Goal: Task Accomplishment & Management: Manage account settings

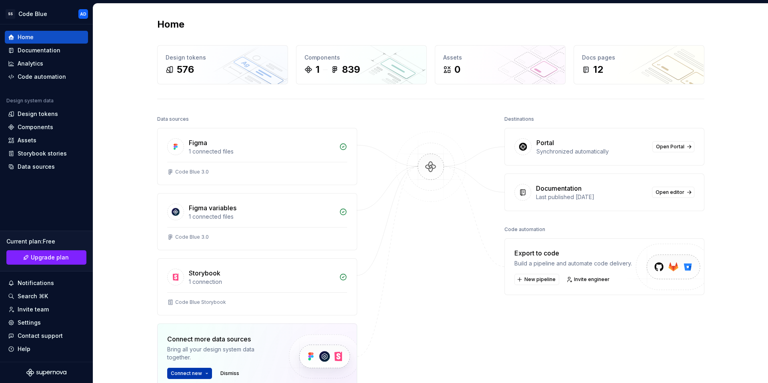
click at [199, 374] on button "Connect new" at bounding box center [189, 373] width 45 height 11
click at [414, 304] on div at bounding box center [431, 272] width 80 height 316
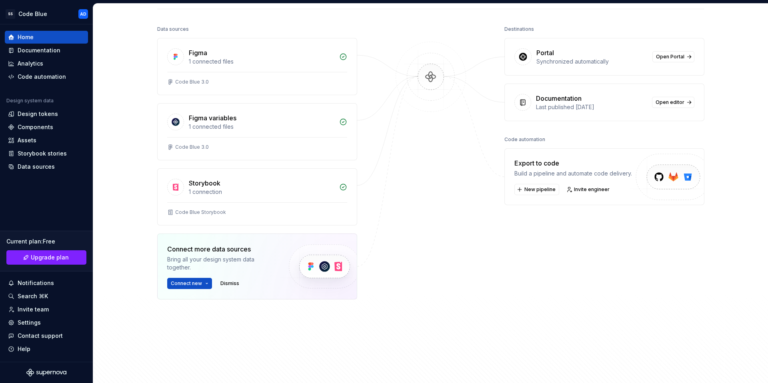
scroll to position [42, 0]
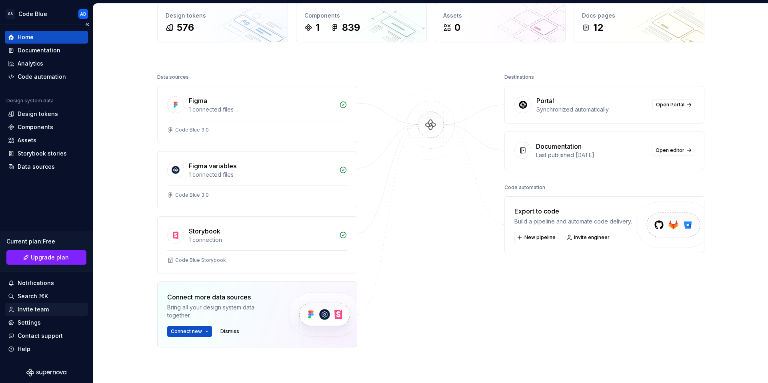
click at [47, 309] on div "Invite team" at bounding box center [46, 310] width 77 height 8
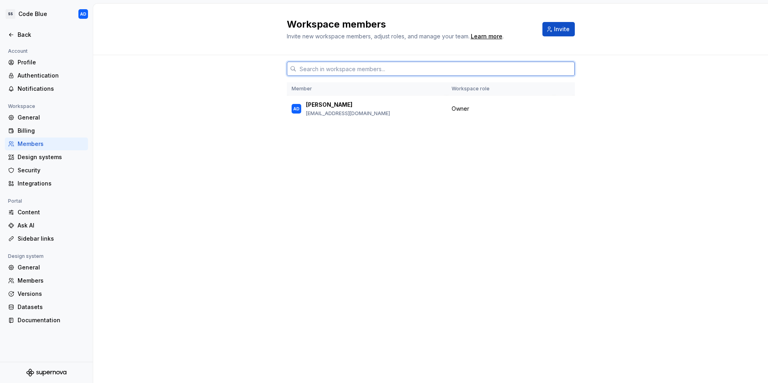
click at [331, 70] on input "text" at bounding box center [435, 69] width 278 height 14
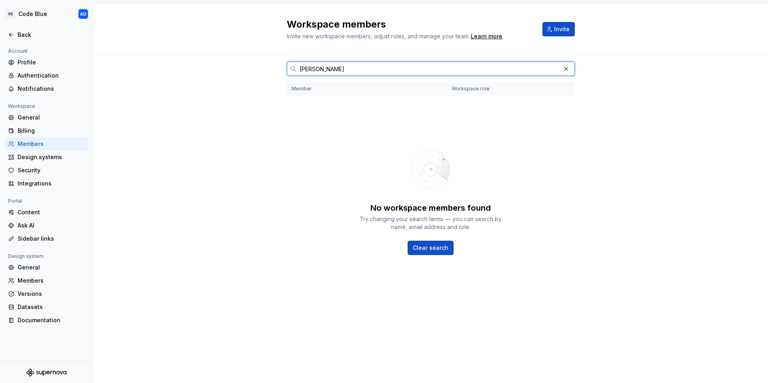
drag, startPoint x: 229, startPoint y: 60, endPoint x: 108, endPoint y: 56, distance: 120.5
click at [110, 56] on div "COLIN Member Workspace role No workspace members found Try changing your search…" at bounding box center [430, 219] width 675 height 328
type input "[EMAIL_ADDRESS][DOMAIN_NAME]"
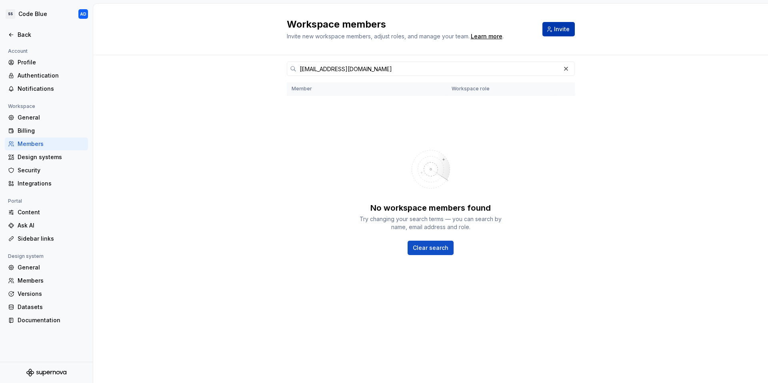
click at [558, 34] on button "Invite" at bounding box center [559, 29] width 32 height 14
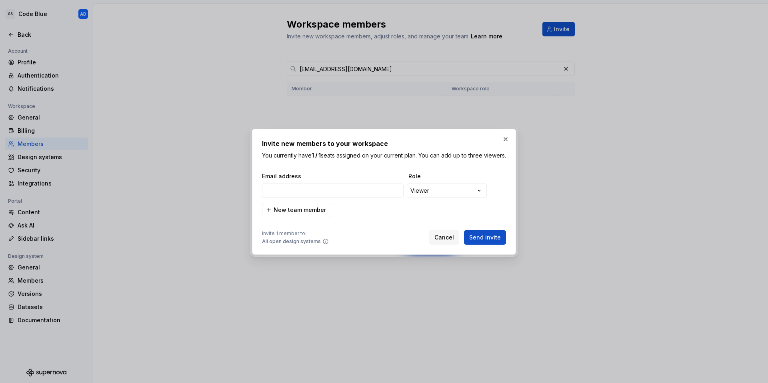
drag, startPoint x: 507, startPoint y: 135, endPoint x: 505, endPoint y: 141, distance: 6.3
click at [507, 134] on button "button" at bounding box center [505, 139] width 11 height 11
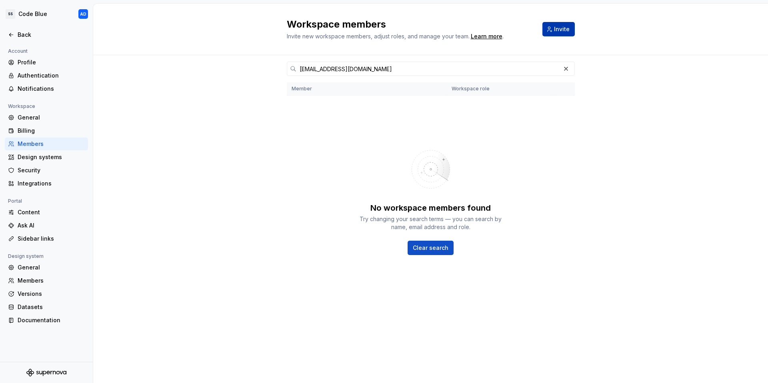
click at [561, 29] on span "Invite" at bounding box center [562, 29] width 16 height 8
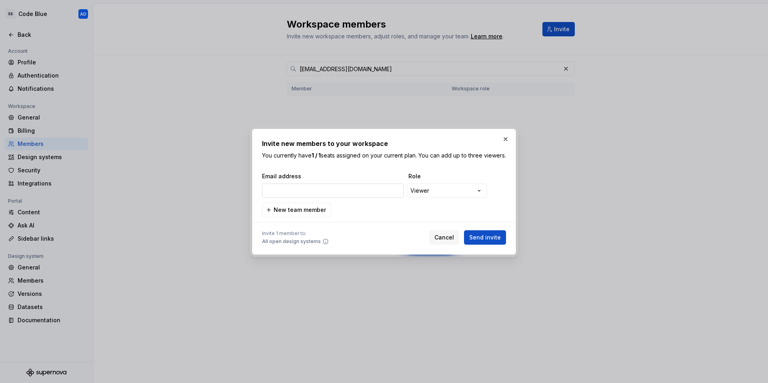
click at [372, 198] on input "email" at bounding box center [333, 191] width 142 height 14
type input "g"
type input "[EMAIL_ADDRESS][DOMAIN_NAME]"
click at [461, 189] on div "**********" at bounding box center [384, 191] width 768 height 383
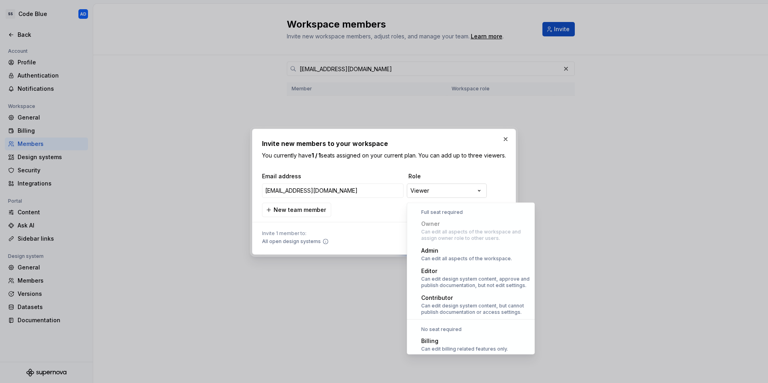
scroll to position [22, 0]
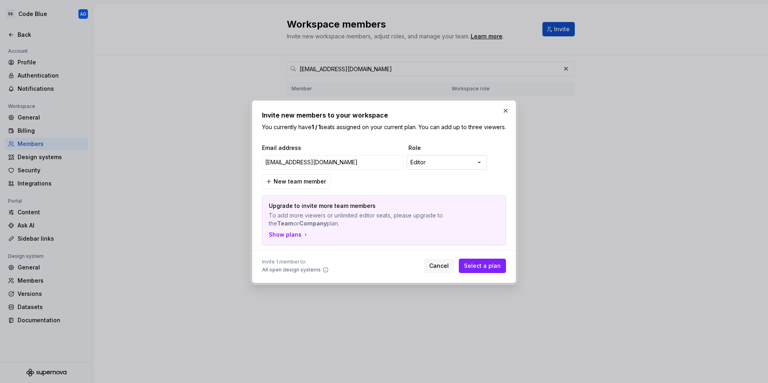
click at [442, 164] on div "**********" at bounding box center [384, 191] width 768 height 383
click at [436, 165] on div "**********" at bounding box center [384, 191] width 768 height 383
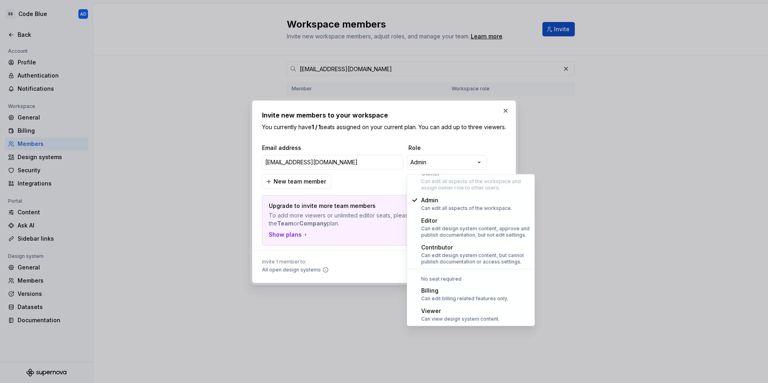
select select "******"
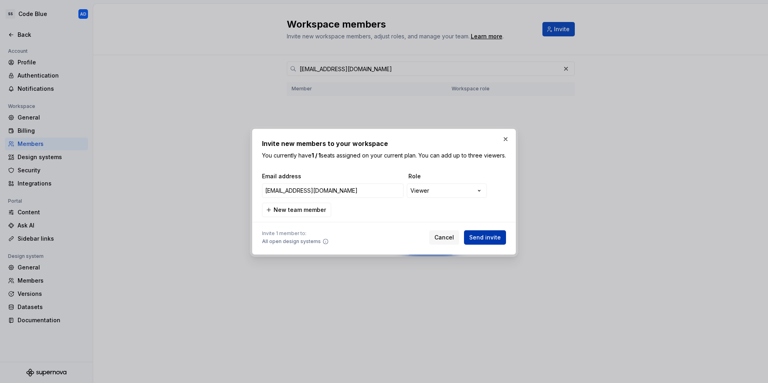
click at [493, 242] on span "Send invite" at bounding box center [485, 238] width 32 height 8
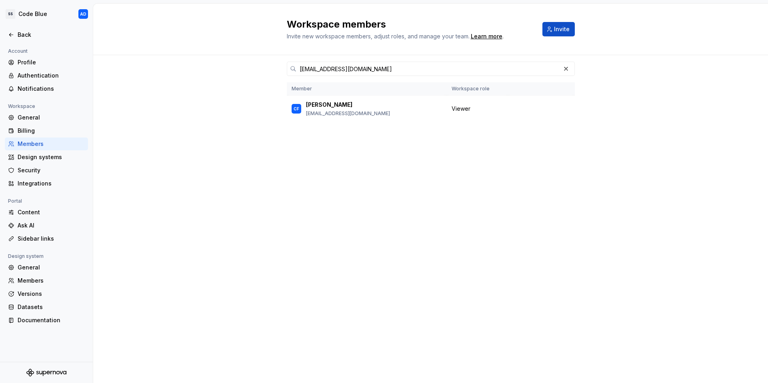
click at [436, 300] on div "finger.colin@gmail.com Member Workspace role CF Colin Finger finger.colin@gmail…" at bounding box center [431, 204] width 288 height 298
drag, startPoint x: 425, startPoint y: 242, endPoint x: 315, endPoint y: 208, distance: 114.8
click at [424, 242] on div "finger.colin@gmail.com Member Workspace role CF Colin Finger finger.colin@gmail…" at bounding box center [431, 204] width 288 height 298
click at [31, 12] on html "SS Code Blue AD Back Account Profile Authentication Notifications Workspace Gen…" at bounding box center [384, 191] width 768 height 383
click at [46, 15] on html "SS Code Blue AD Back Account Profile Authentication Notifications Workspace Gen…" at bounding box center [384, 191] width 768 height 383
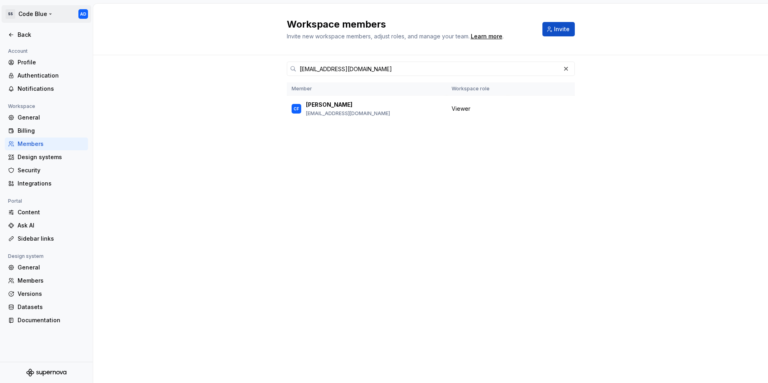
click at [38, 13] on html "SS Code Blue AD Back Account Profile Authentication Notifications Workspace Gen…" at bounding box center [384, 191] width 768 height 383
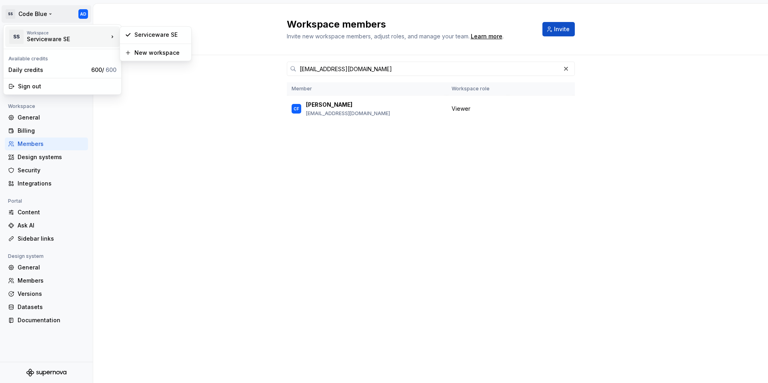
click at [241, 192] on html "SS Code Blue AD Back Account Profile Authentication Notifications Workspace Gen…" at bounding box center [384, 191] width 768 height 383
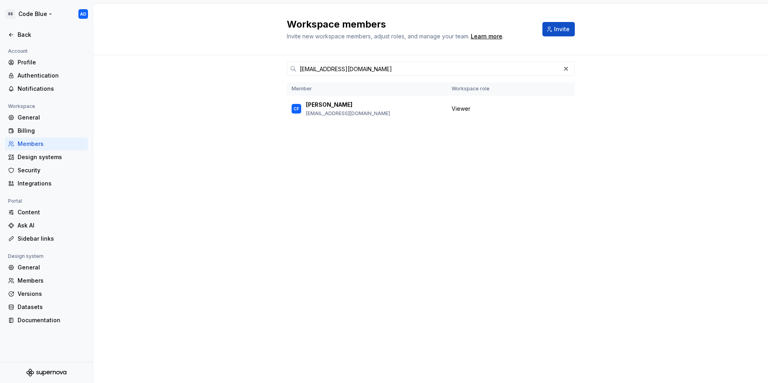
click at [35, 15] on html "SS Code Blue AD Back Account Profile Authentication Notifications Workspace Gen…" at bounding box center [384, 191] width 768 height 383
click at [52, 37] on div "Serviceware SE" at bounding box center [61, 39] width 68 height 8
click at [151, 133] on html "SS Code Blue AD Back Account Profile Authentication Notifications Workspace Gen…" at bounding box center [384, 191] width 768 height 383
click at [28, 62] on div "Profile" at bounding box center [51, 62] width 67 height 8
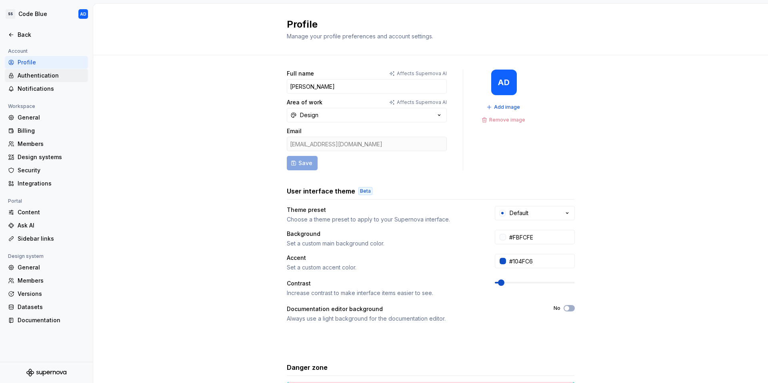
click at [37, 78] on div "Authentication" at bounding box center [51, 76] width 67 height 8
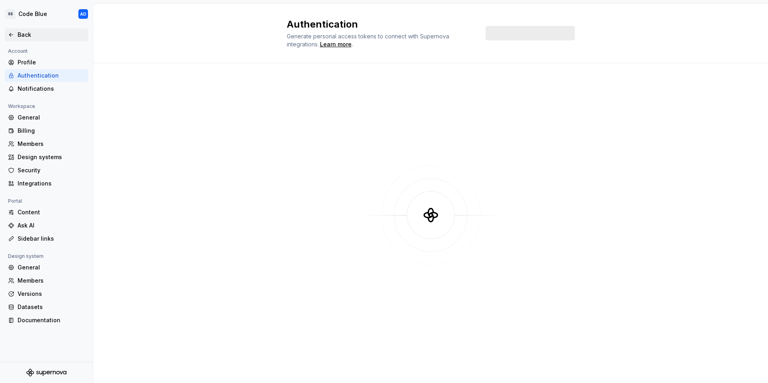
click at [11, 33] on icon at bounding box center [11, 34] width 4 height 3
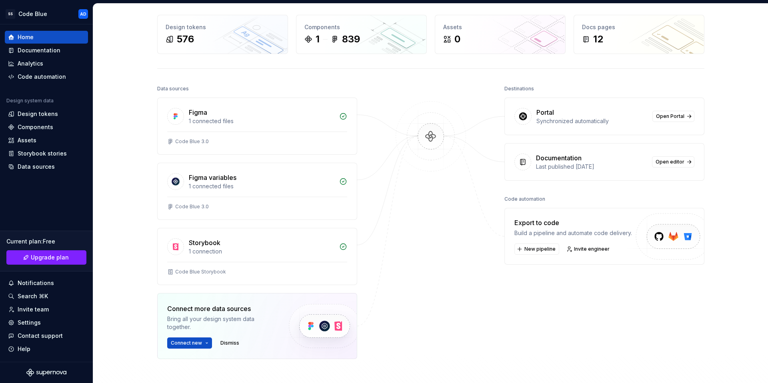
scroll to position [31, 0]
click at [200, 342] on button "Connect new" at bounding box center [189, 342] width 45 height 11
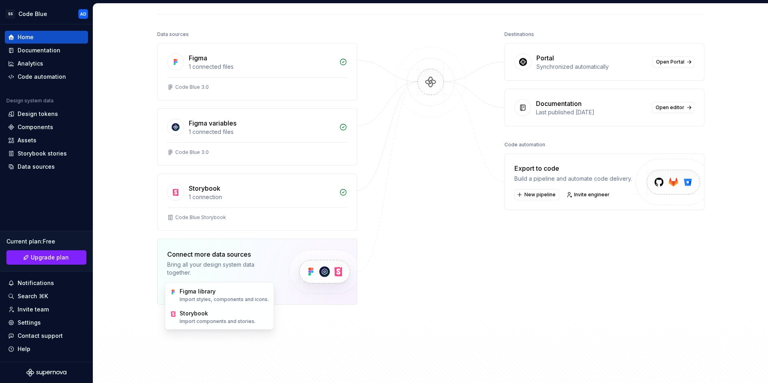
scroll to position [31, 0]
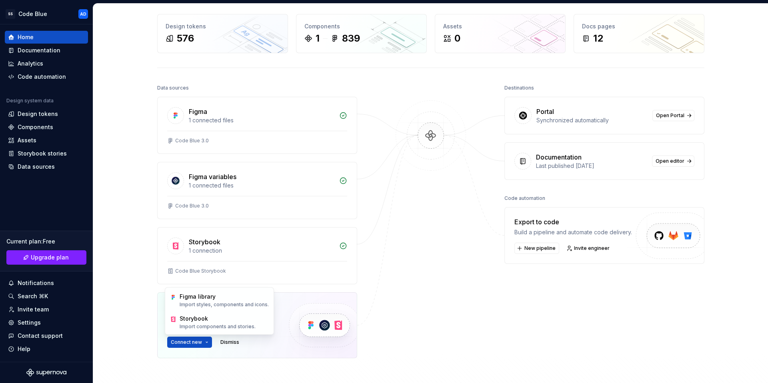
click at [561, 219] on div "Export to code" at bounding box center [574, 222] width 118 height 10
click at [584, 250] on span "Invite engineer" at bounding box center [592, 248] width 36 height 6
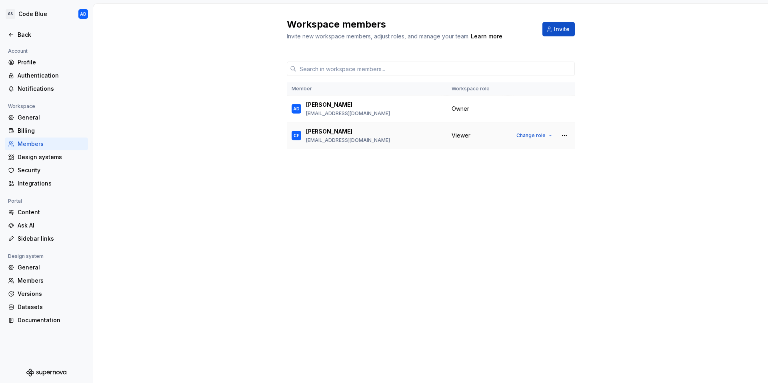
click at [352, 133] on div "[PERSON_NAME]" at bounding box center [348, 132] width 84 height 8
click at [545, 136] on span "Change role" at bounding box center [531, 135] width 29 height 6
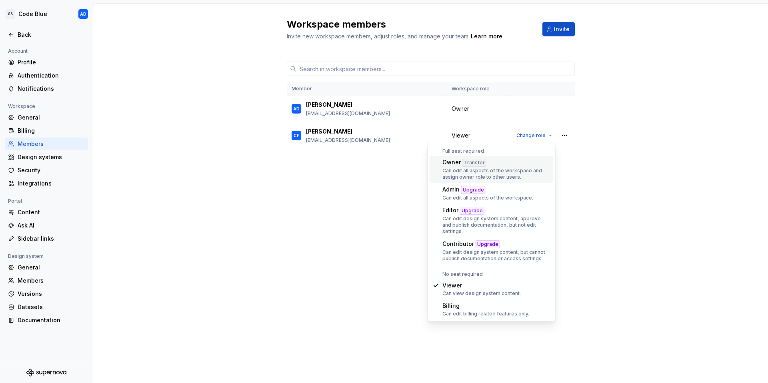
click at [627, 155] on div "Member Workspace role AD Angel Dorado angel.dorado@serviceware-se.com Owner CF …" at bounding box center [430, 219] width 675 height 328
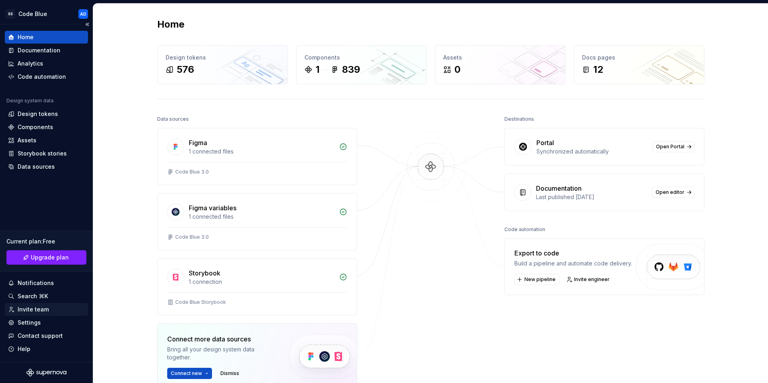
click at [26, 309] on div "Invite team" at bounding box center [33, 310] width 31 height 8
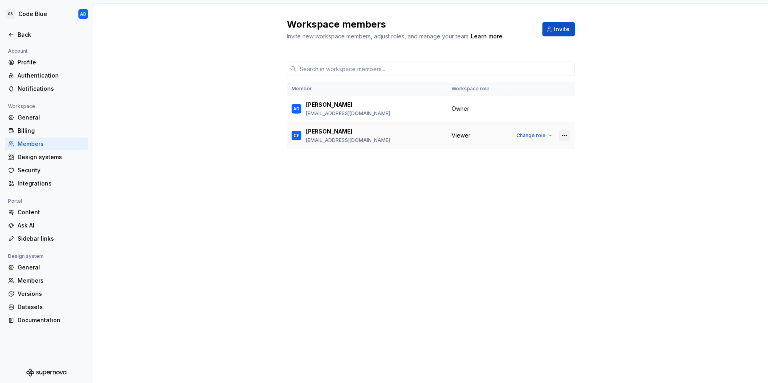
click at [569, 136] on button "button" at bounding box center [564, 135] width 11 height 11
click at [534, 166] on div "Remove from workspace" at bounding box center [515, 168] width 69 height 8
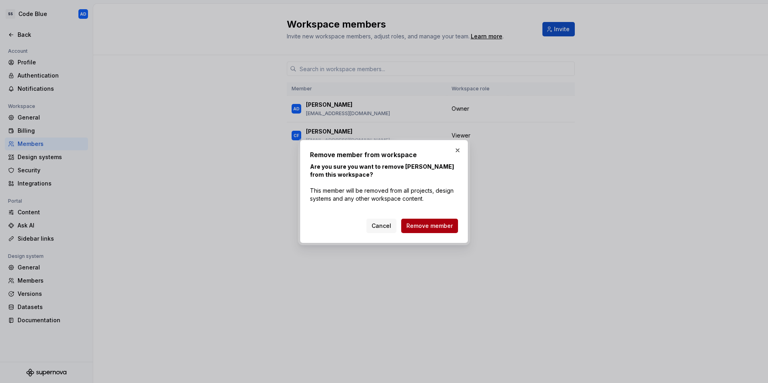
click at [439, 225] on span "Remove member" at bounding box center [429, 226] width 46 height 8
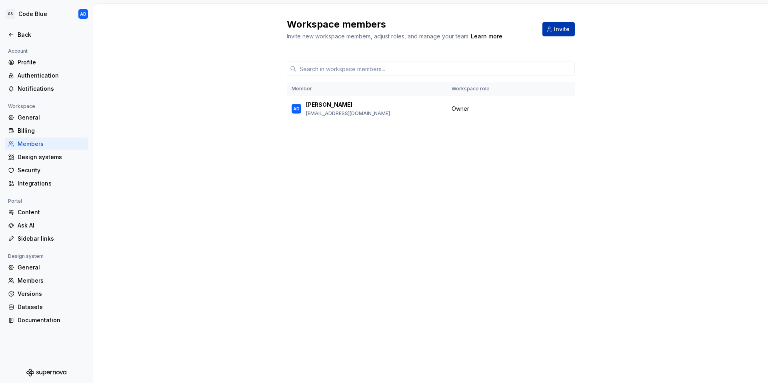
click at [559, 33] on span "Invite" at bounding box center [562, 29] width 16 height 8
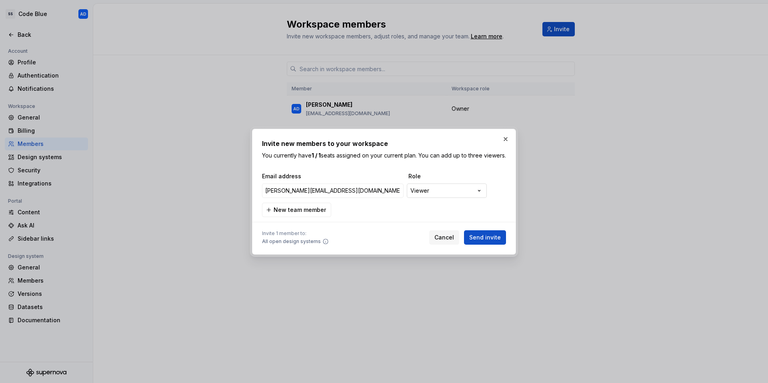
type input "[PERSON_NAME][EMAIL_ADDRESS][DOMAIN_NAME]"
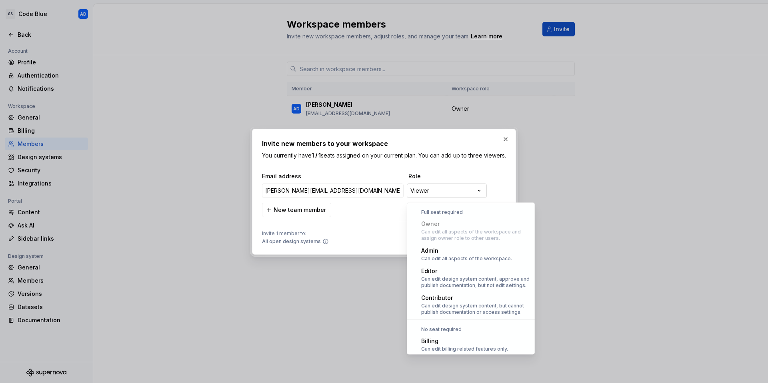
click at [439, 197] on div "**********" at bounding box center [384, 191] width 768 height 383
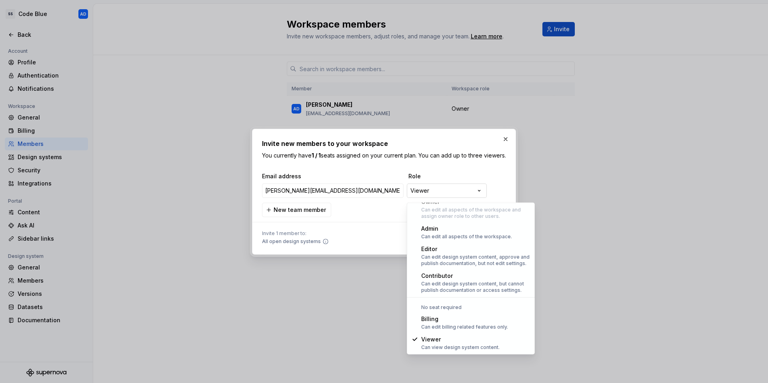
click at [439, 197] on div "**********" at bounding box center [384, 191] width 768 height 383
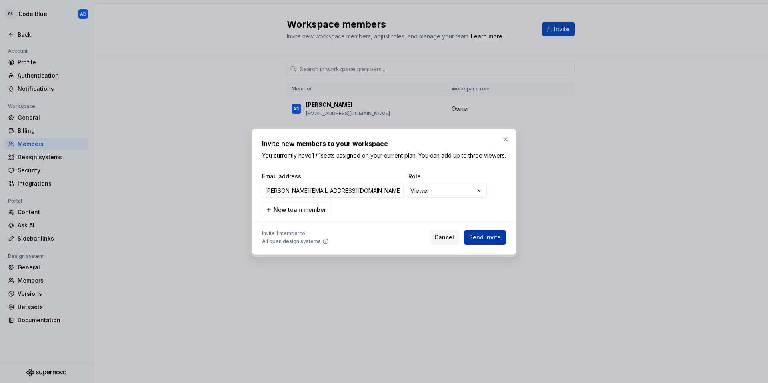
click at [493, 240] on span "Send invite" at bounding box center [485, 238] width 32 height 8
